Goal: Task Accomplishment & Management: Manage account settings

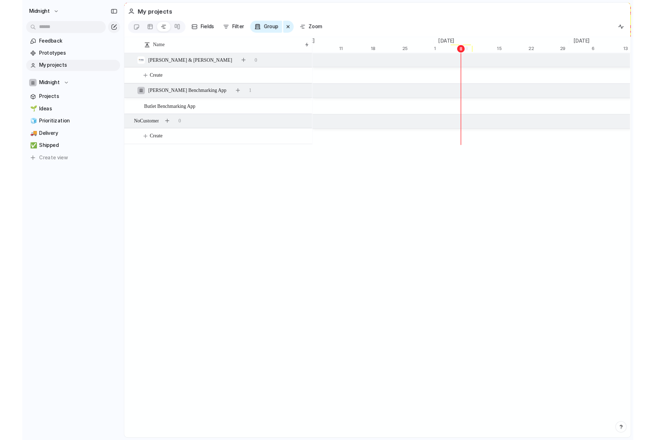
scroll to position [0, 4555]
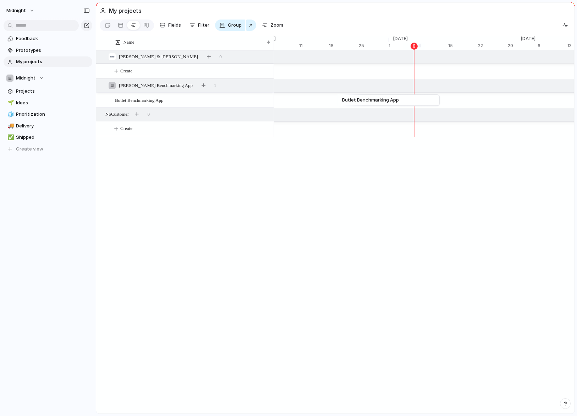
click at [143, 188] on div "Name Butlet Benchmarking App [PERSON_NAME] & [PERSON_NAME] 0 Create [PERSON_NAM…" at bounding box center [335, 224] width 479 height 379
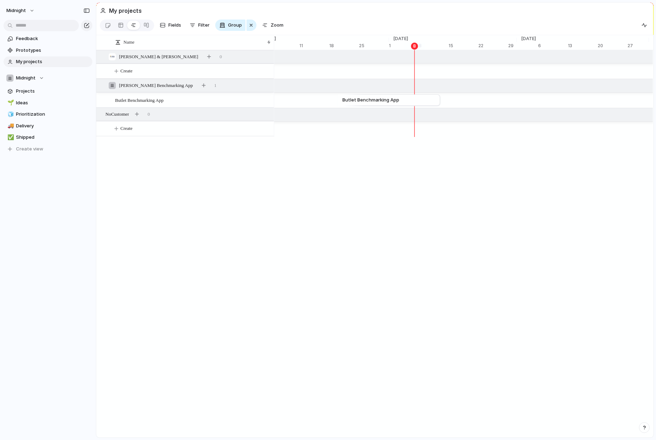
drag, startPoint x: 349, startPoint y: 2, endPoint x: 228, endPoint y: 287, distance: 308.6
click at [0, 0] on div "Midnight Feedback Prototypes My projects Midnight Projects 🌱 Ideas 🧊 Prioritiza…" at bounding box center [328, 220] width 656 height 440
